Goal: Transaction & Acquisition: Purchase product/service

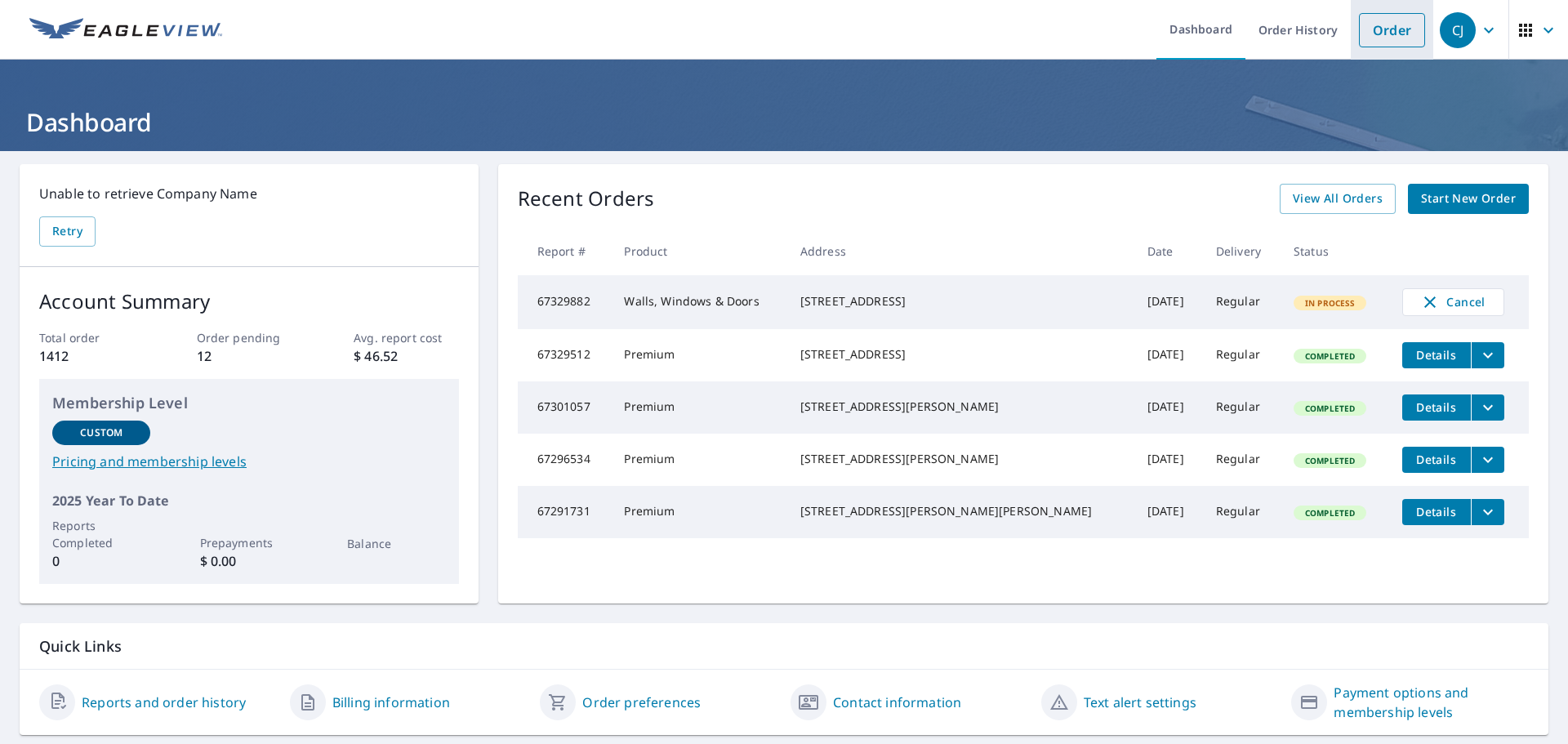
click at [1373, 37] on link "Order" at bounding box center [1392, 30] width 66 height 34
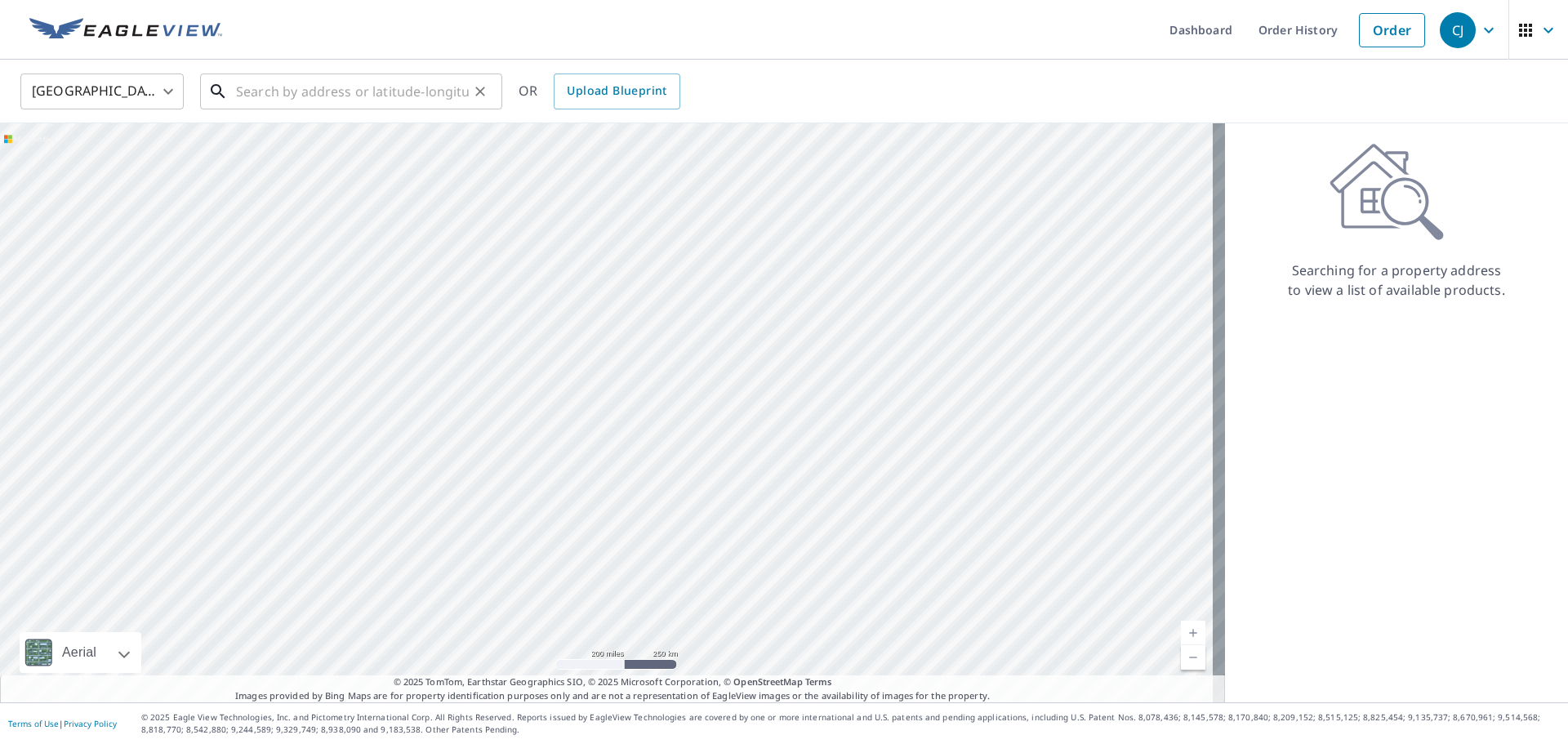
click at [378, 96] on input "text" at bounding box center [352, 91] width 233 height 46
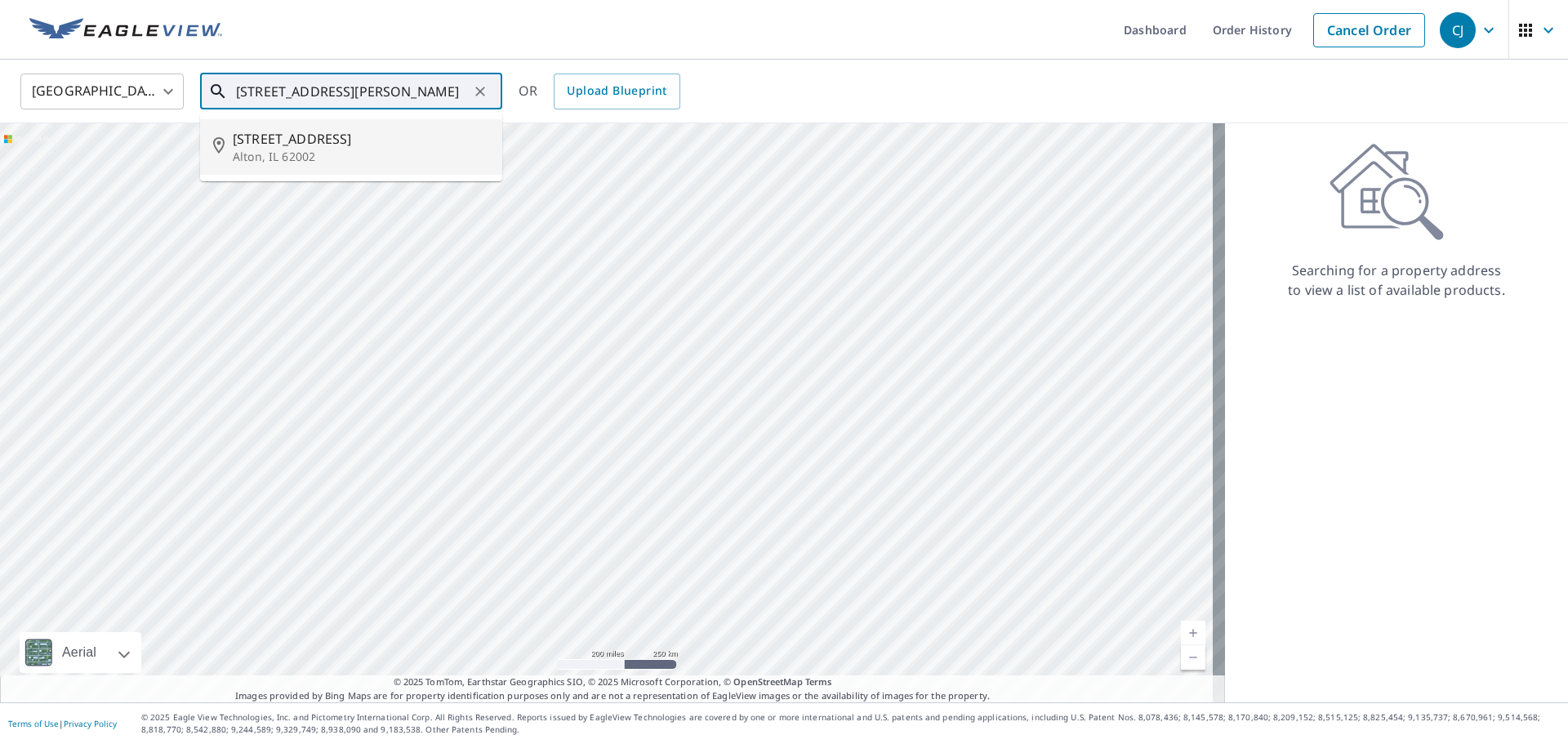
click at [292, 161] on p "Alton, IL 62002" at bounding box center [361, 157] width 257 height 17
type input "[STREET_ADDRESS]"
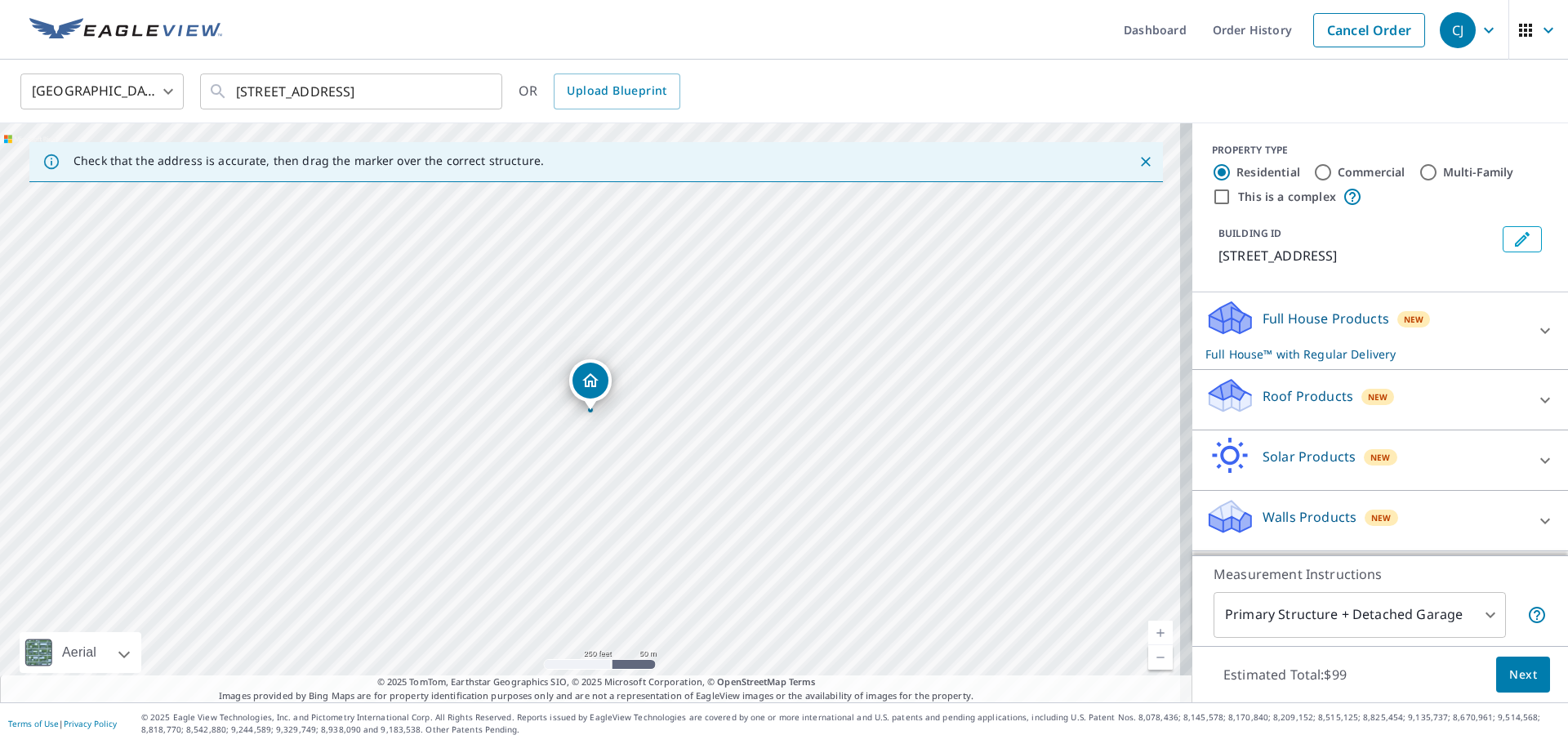
click at [1297, 403] on p "Roof Products" at bounding box center [1307, 397] width 91 height 20
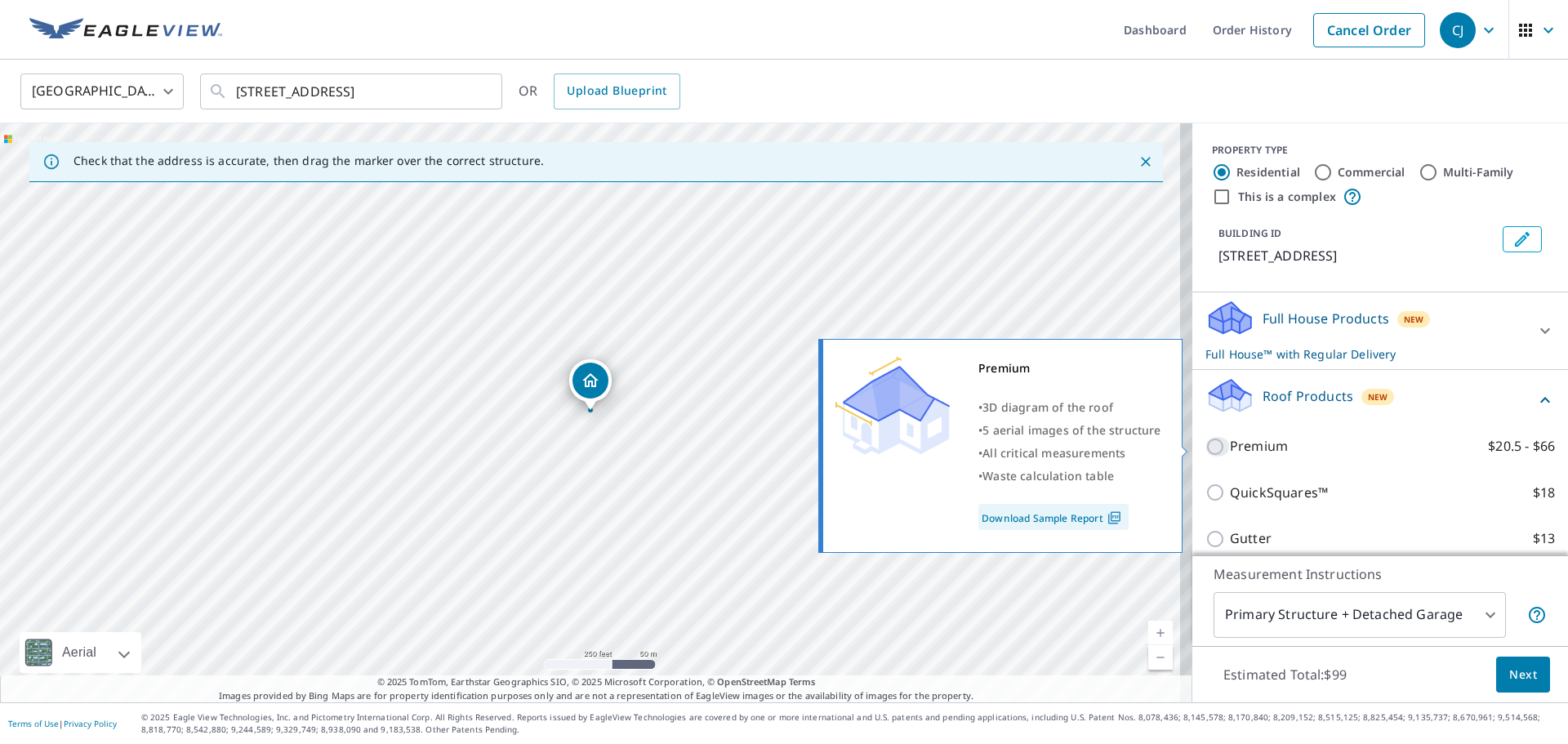
click at [1205, 450] on input "Premium $20.5 - $66" at bounding box center [1217, 447] width 24 height 20
checkbox input "true"
checkbox input "false"
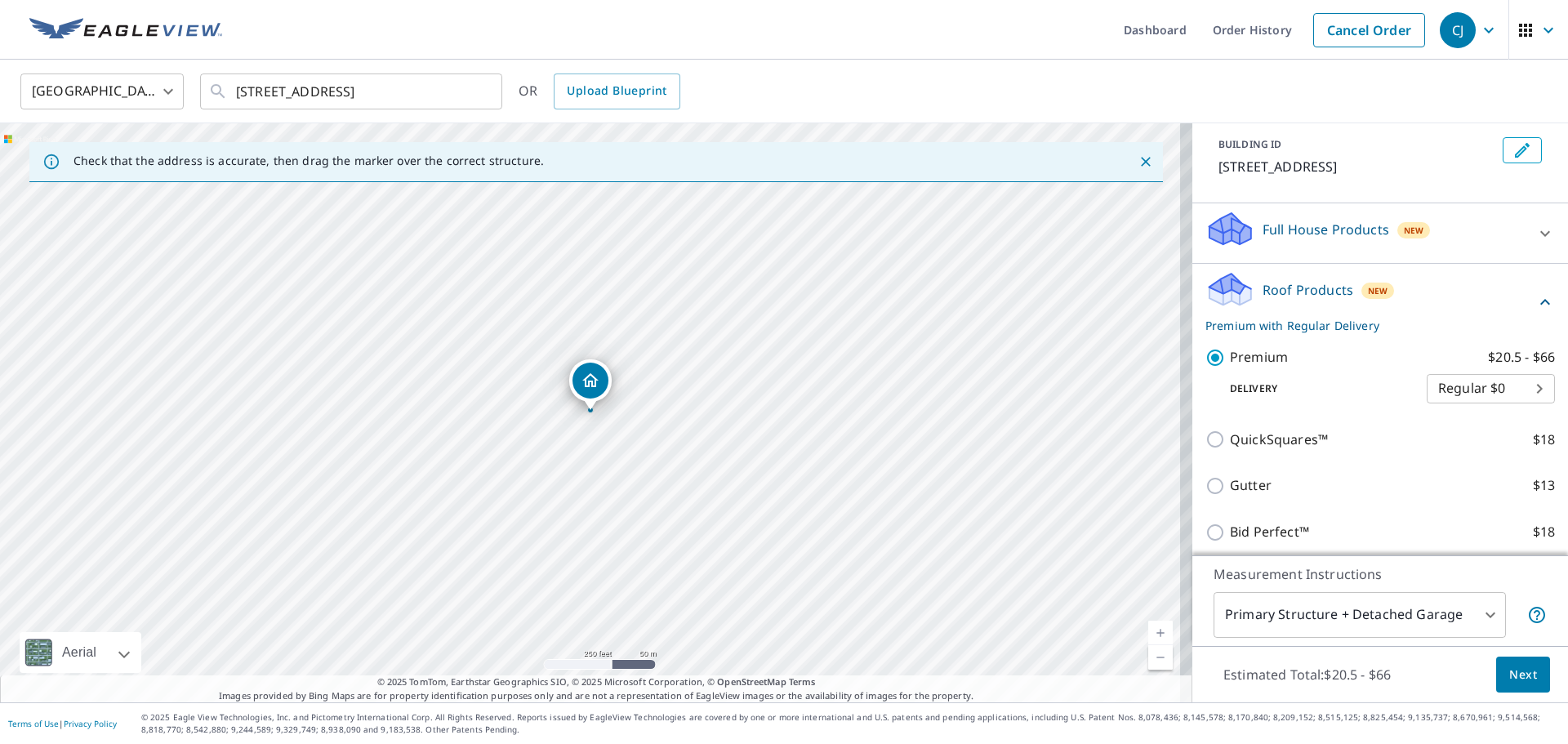
scroll to position [217, 0]
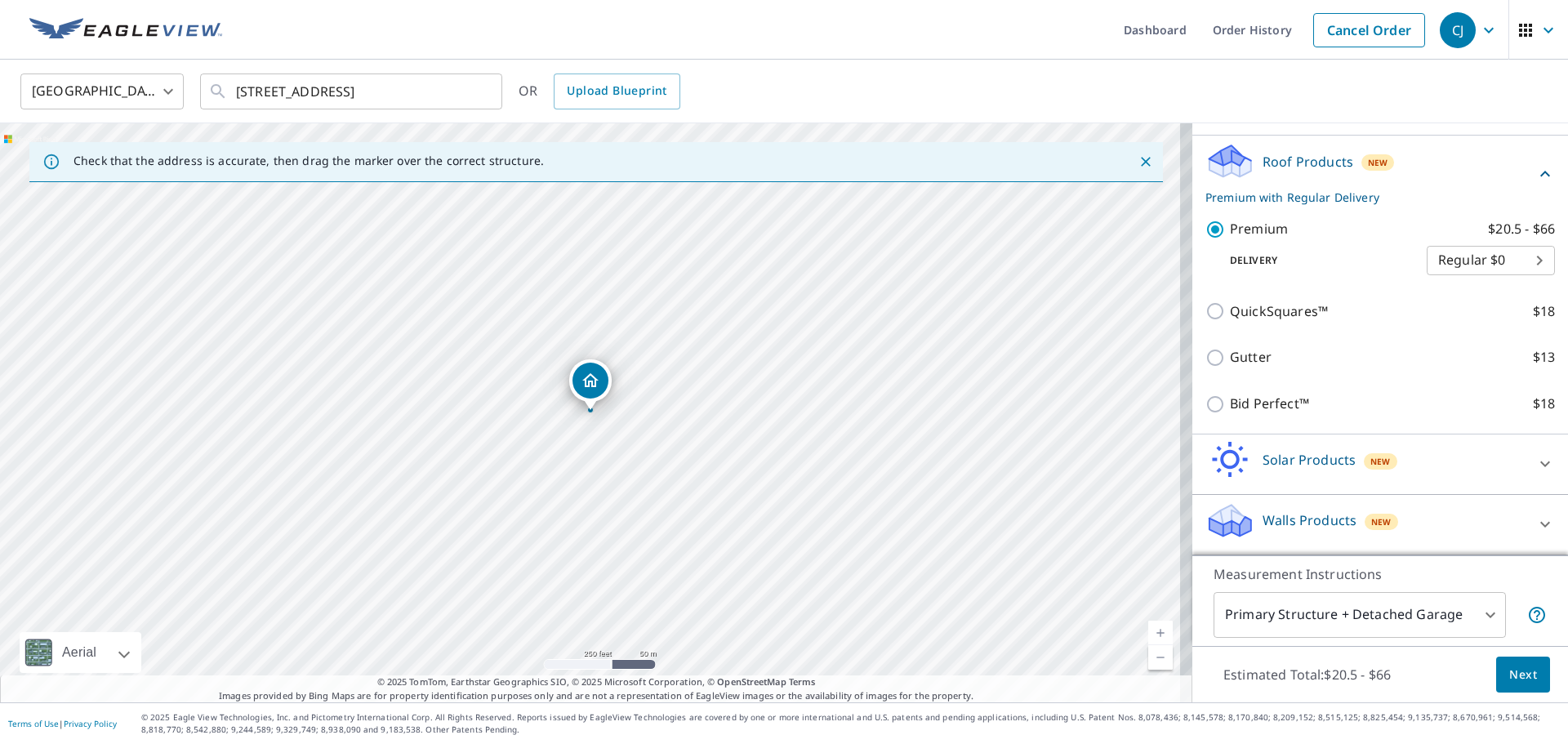
click at [1526, 683] on button "Next" at bounding box center [1522, 675] width 54 height 37
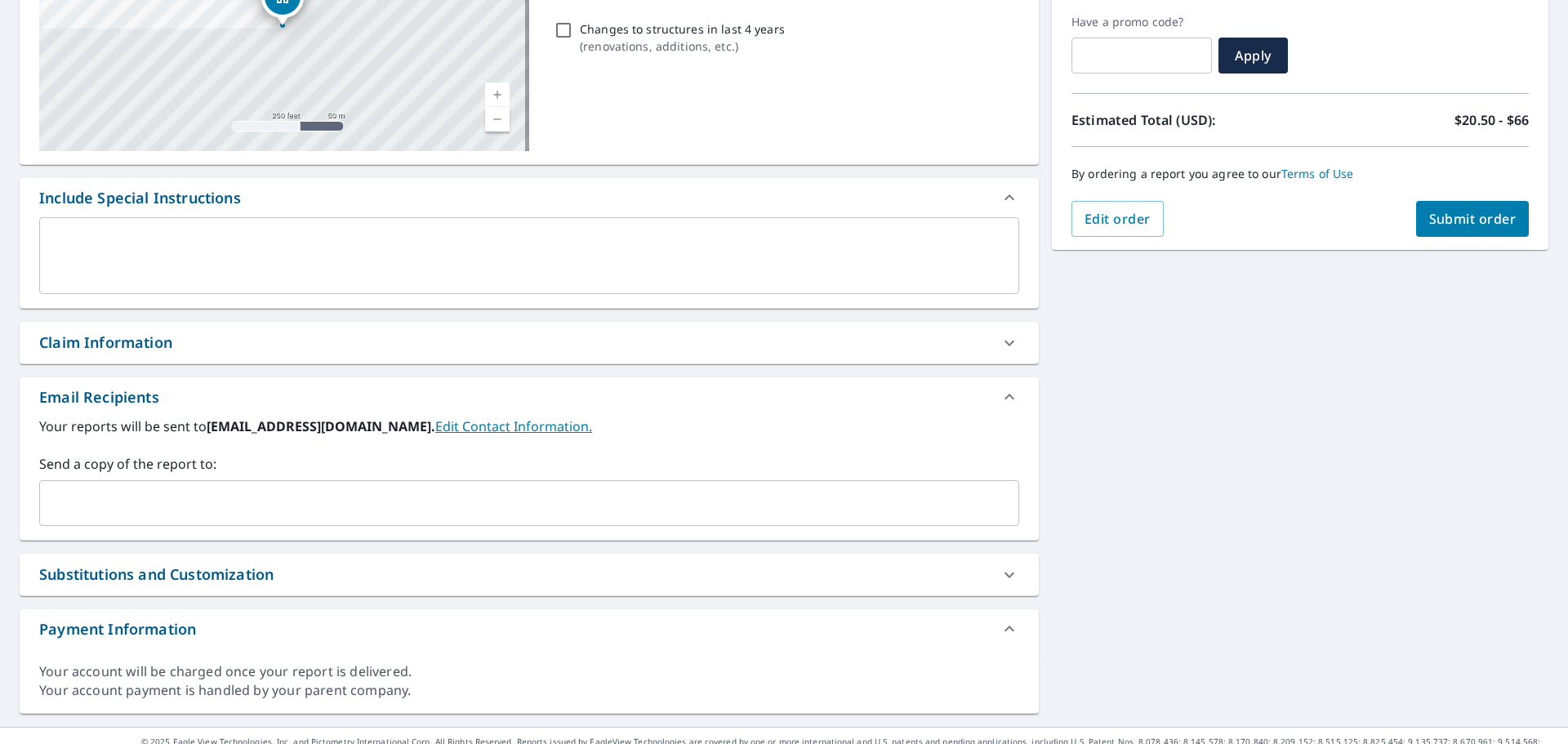
scroll to position [296, 0]
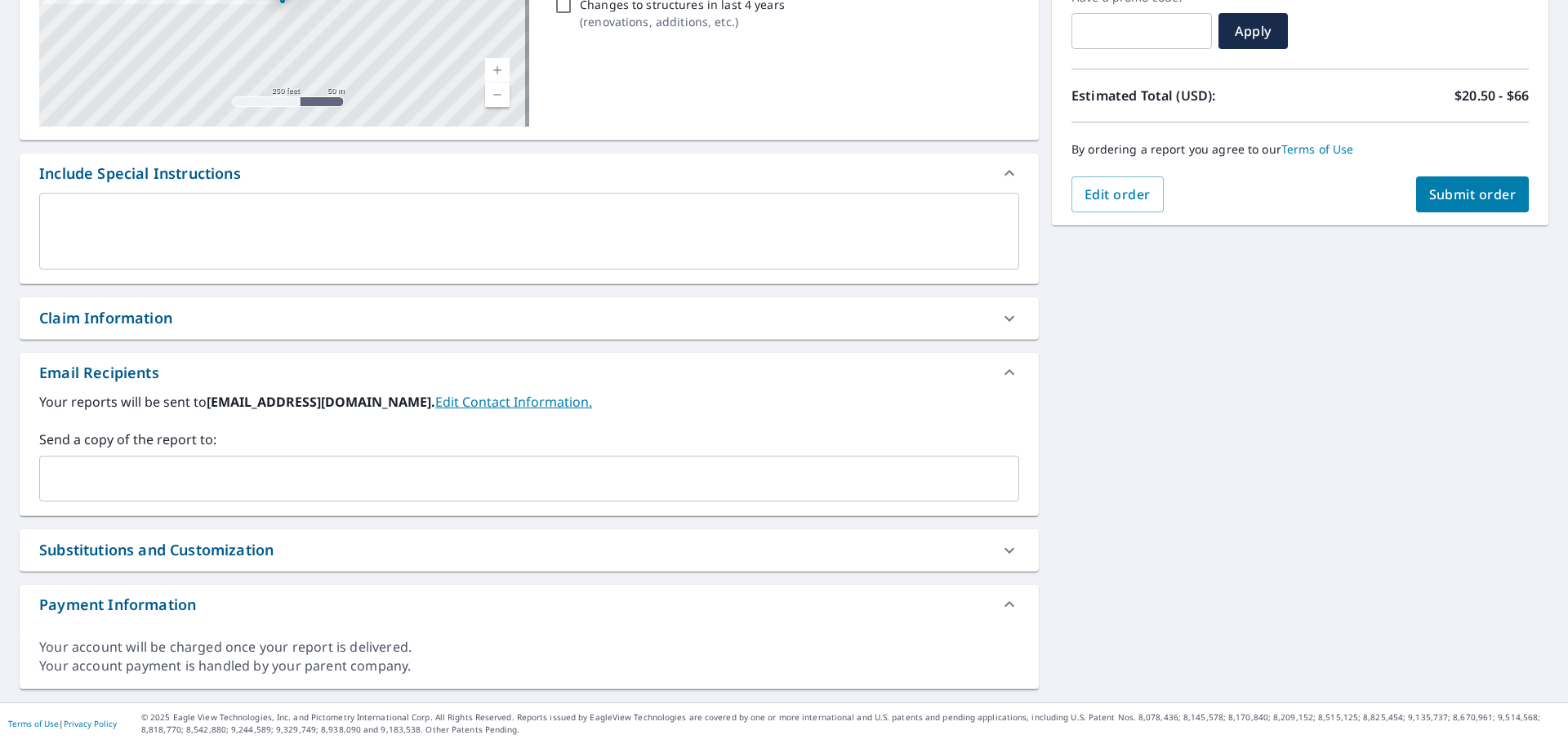
click at [310, 476] on input "text" at bounding box center [517, 478] width 941 height 31
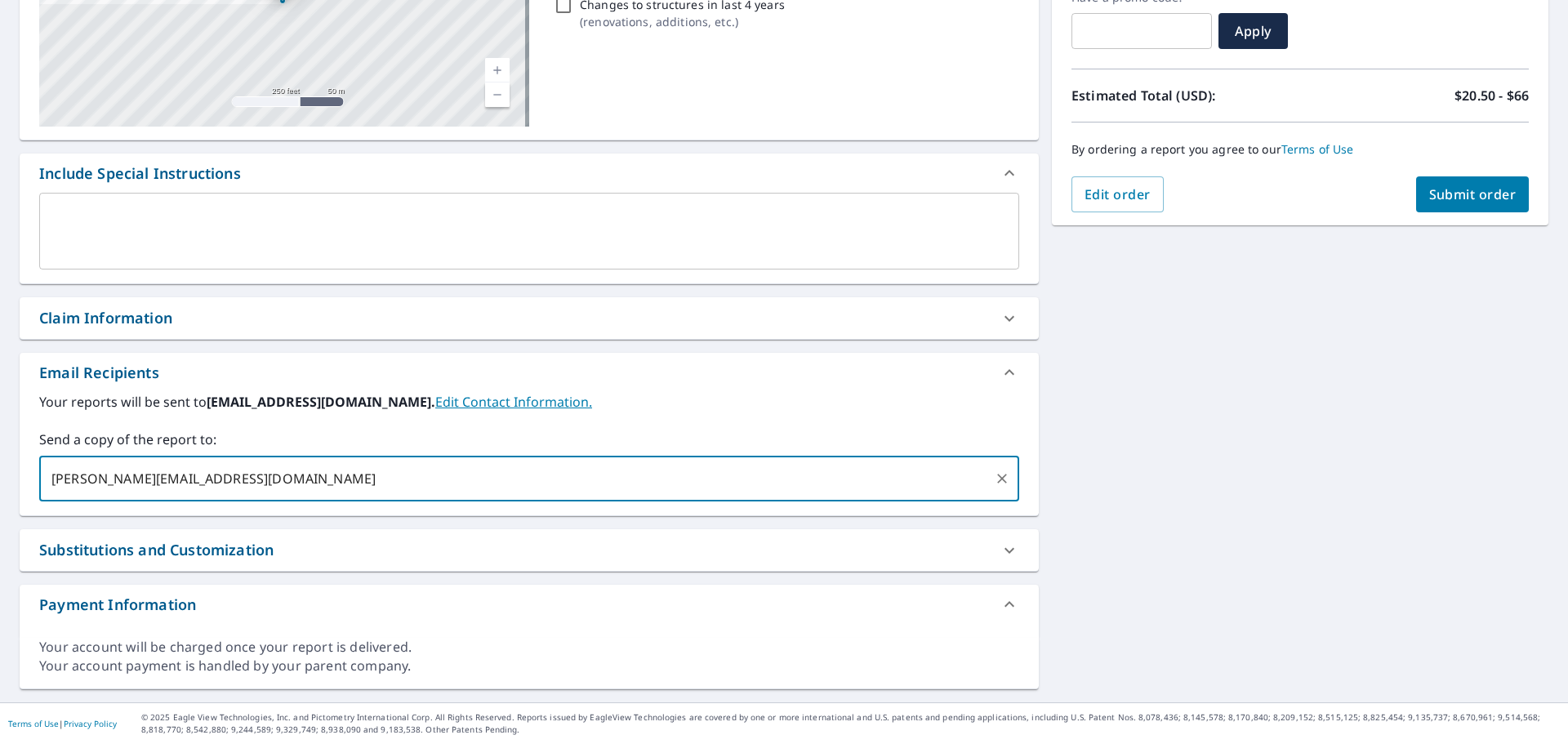
type input "[PERSON_NAME][EMAIL_ADDRESS][DOMAIN_NAME]"
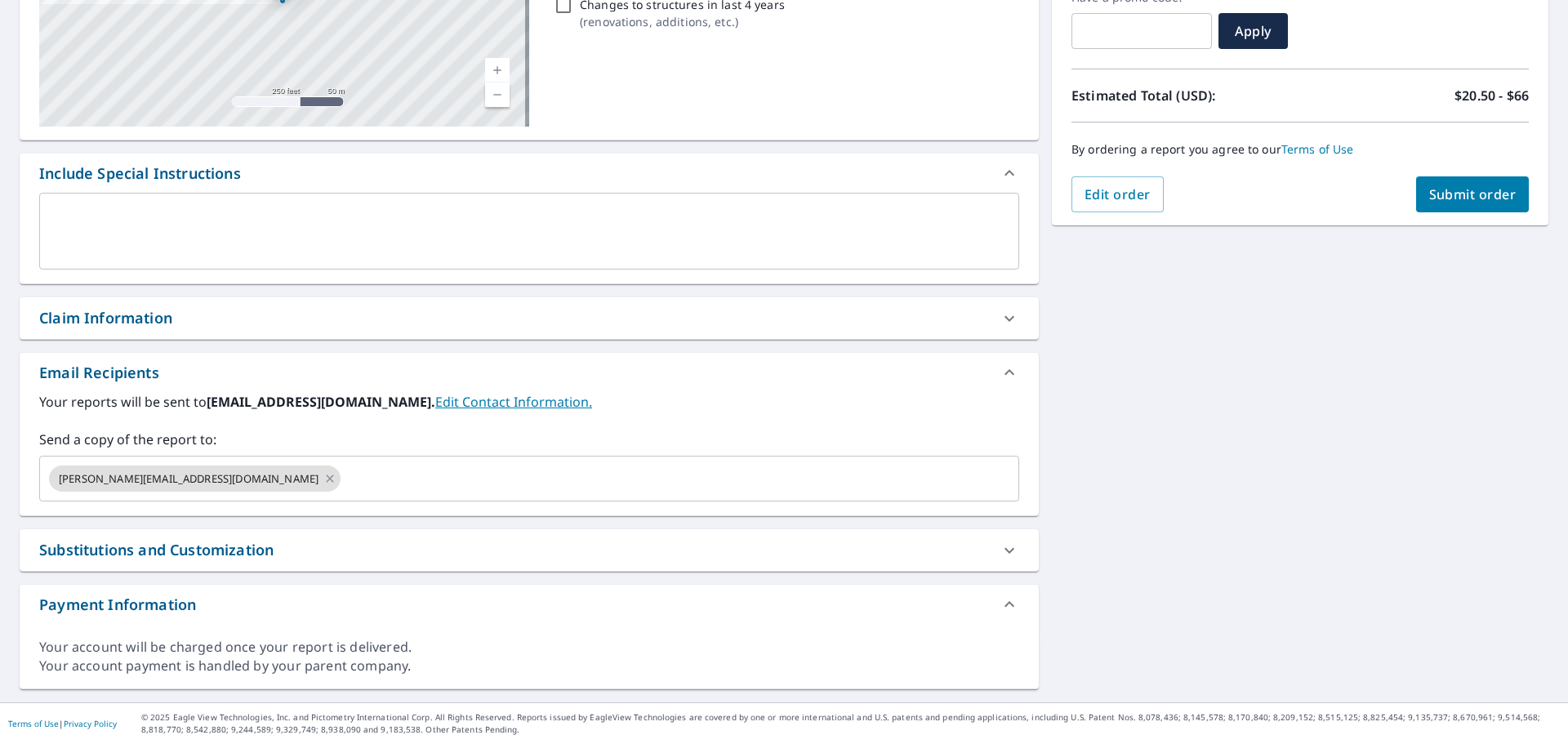
click at [1388, 485] on div "[STREET_ADDRESS] [STREET_ADDRESS] A standard road map Aerial A detailed look fr…" at bounding box center [784, 278] width 1568 height 847
click at [487, 462] on div "[PERSON_NAME][EMAIL_ADDRESS][DOMAIN_NAME] ​" at bounding box center [528, 478] width 980 height 46
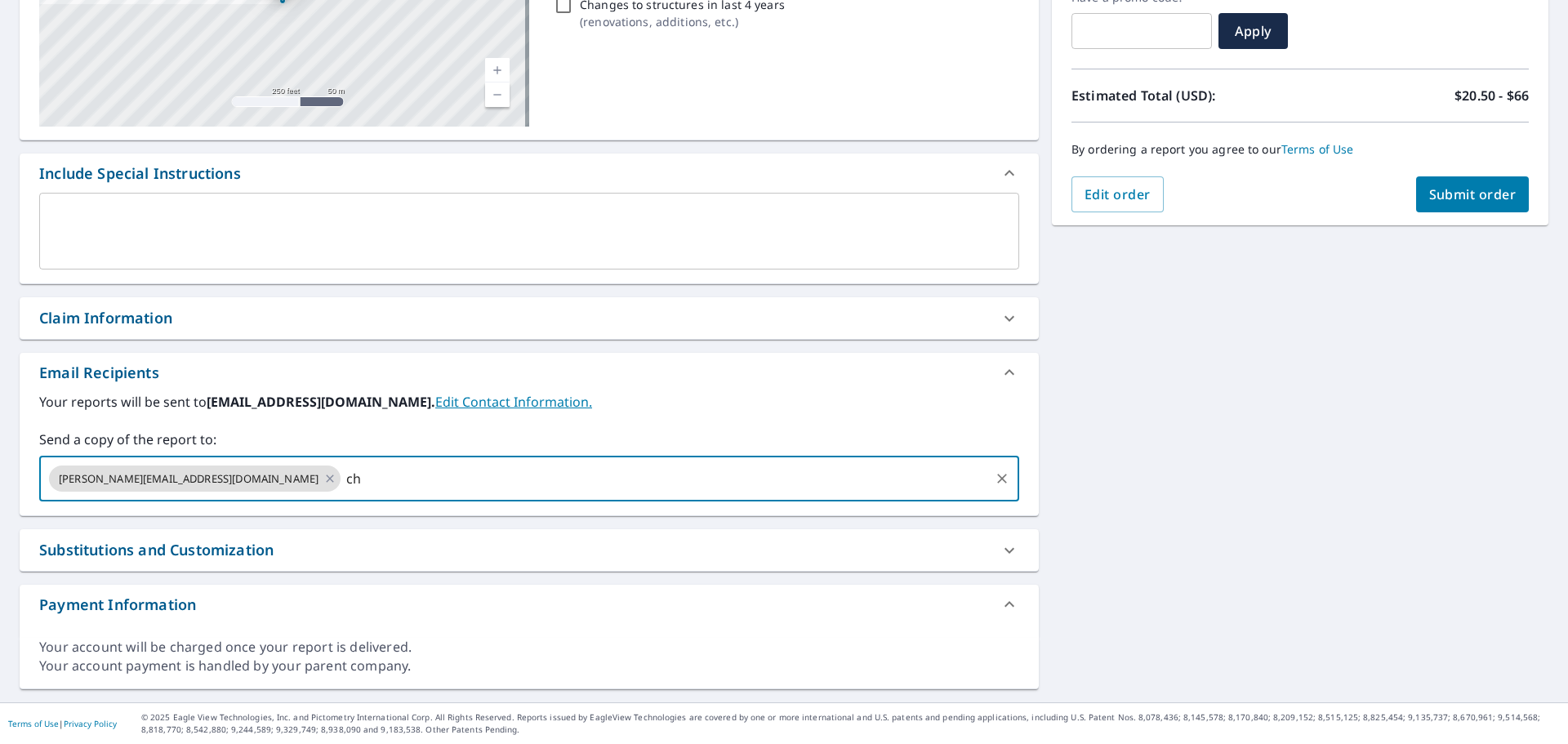
type input "c"
type input "[EMAIL_ADDRESS][PERSON_NAME][DOMAIN_NAME]"
click at [1521, 345] on div "[STREET_ADDRESS] [STREET_ADDRESS] A standard road map Aerial A detailed look fr…" at bounding box center [784, 278] width 1568 height 847
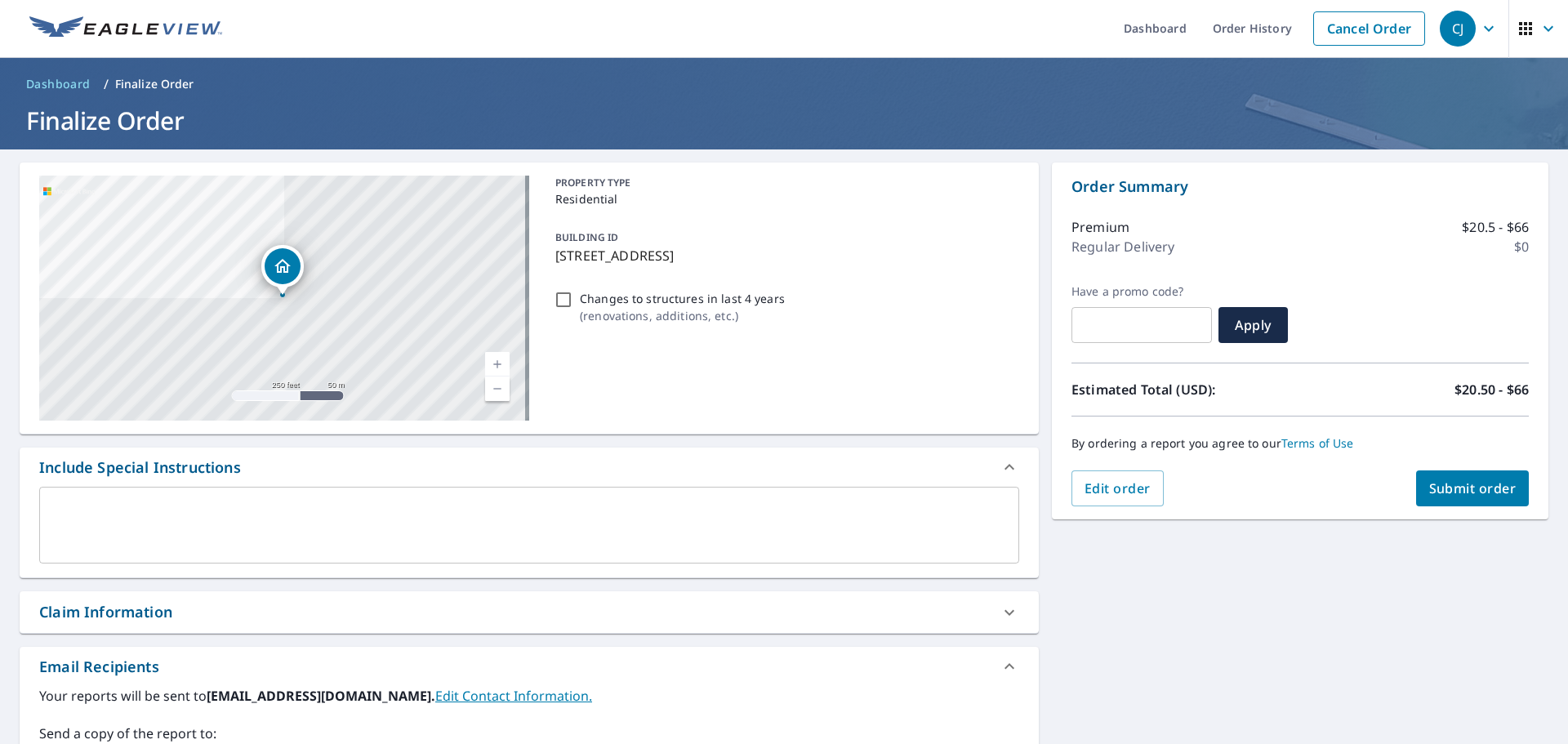
scroll to position [0, 0]
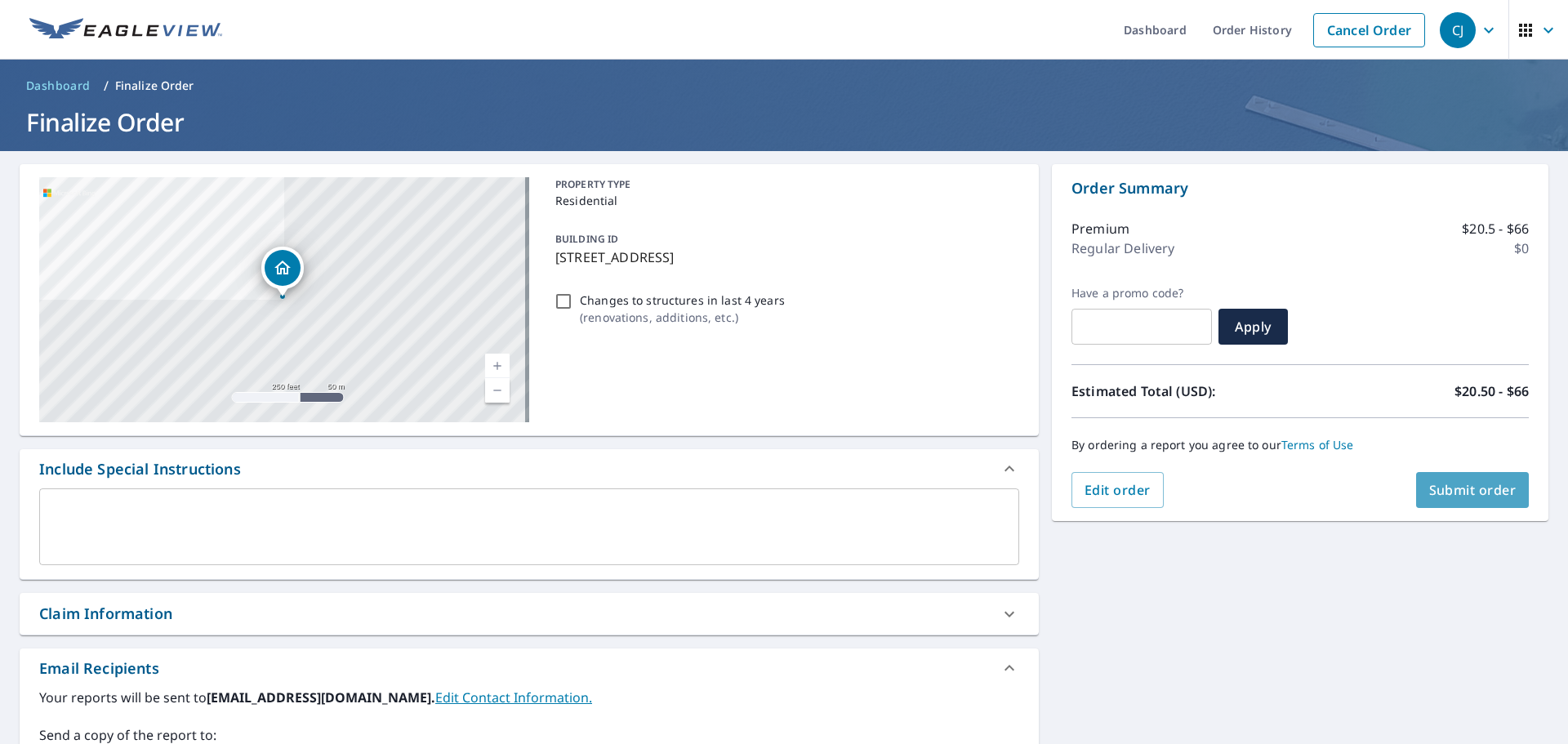
click at [1463, 501] on button "Submit order" at bounding box center [1472, 490] width 114 height 36
